Goal: Navigation & Orientation: Find specific page/section

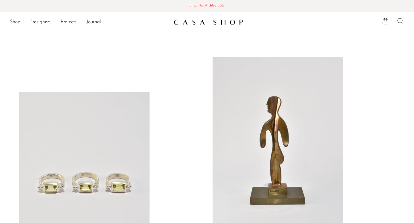
click at [13, 21] on link "Shop" at bounding box center [15, 22] width 11 height 8
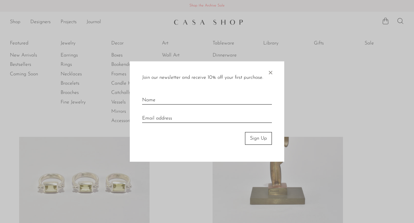
click at [272, 71] on span "×" at bounding box center [270, 71] width 6 height 20
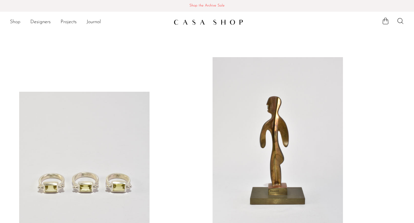
click at [14, 20] on link "Shop" at bounding box center [15, 22] width 11 height 8
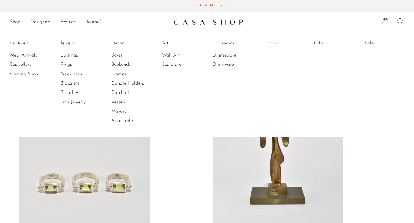
click at [118, 55] on link "Boxes" at bounding box center [134, 55] width 46 height 7
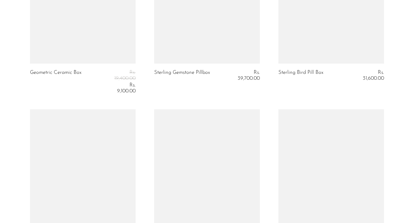
scroll to position [2145, 0]
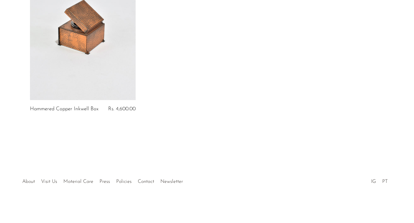
click at [150, 182] on div at bounding box center [207, 175] width 119 height 22
click at [146, 181] on link "Contact" at bounding box center [146, 181] width 16 height 5
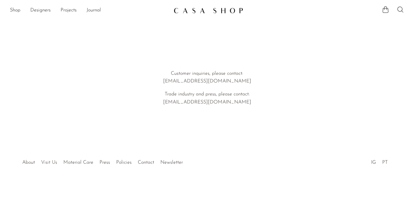
click at [56, 162] on link "Visit Us" at bounding box center [49, 162] width 16 height 5
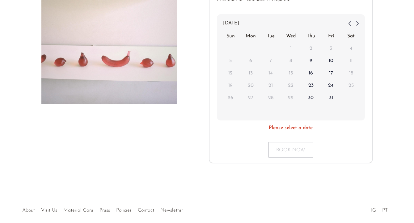
scroll to position [145, 0]
